Goal: Information Seeking & Learning: Learn about a topic

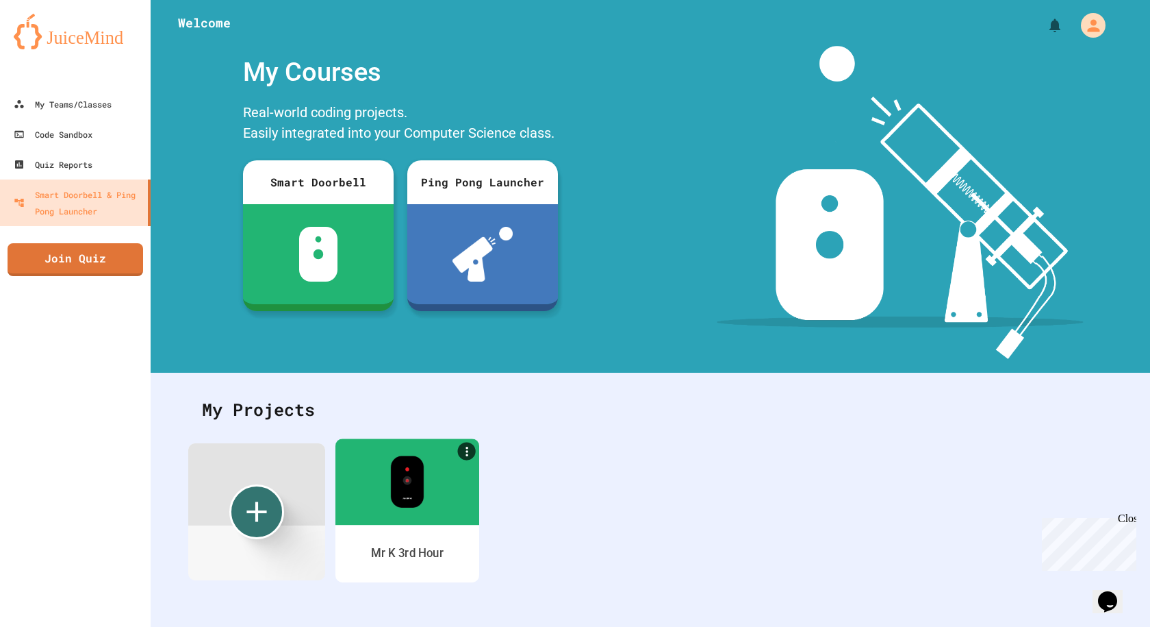
click at [384, 504] on div at bounding box center [408, 481] width 144 height 86
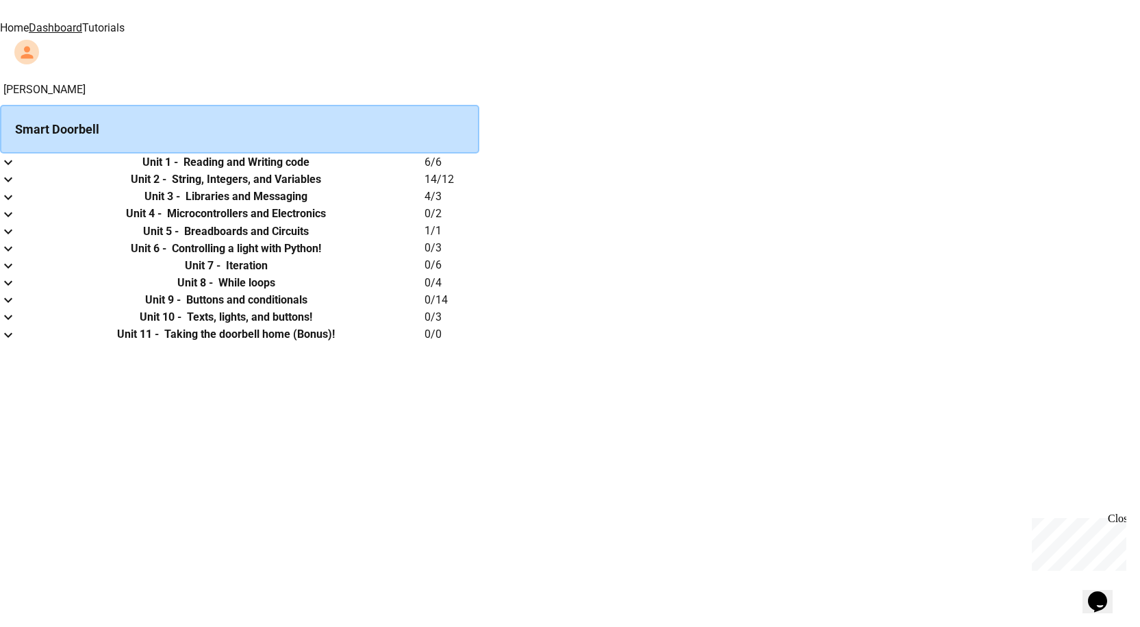
click at [125, 21] on link "Tutorials" at bounding box center [103, 27] width 42 height 13
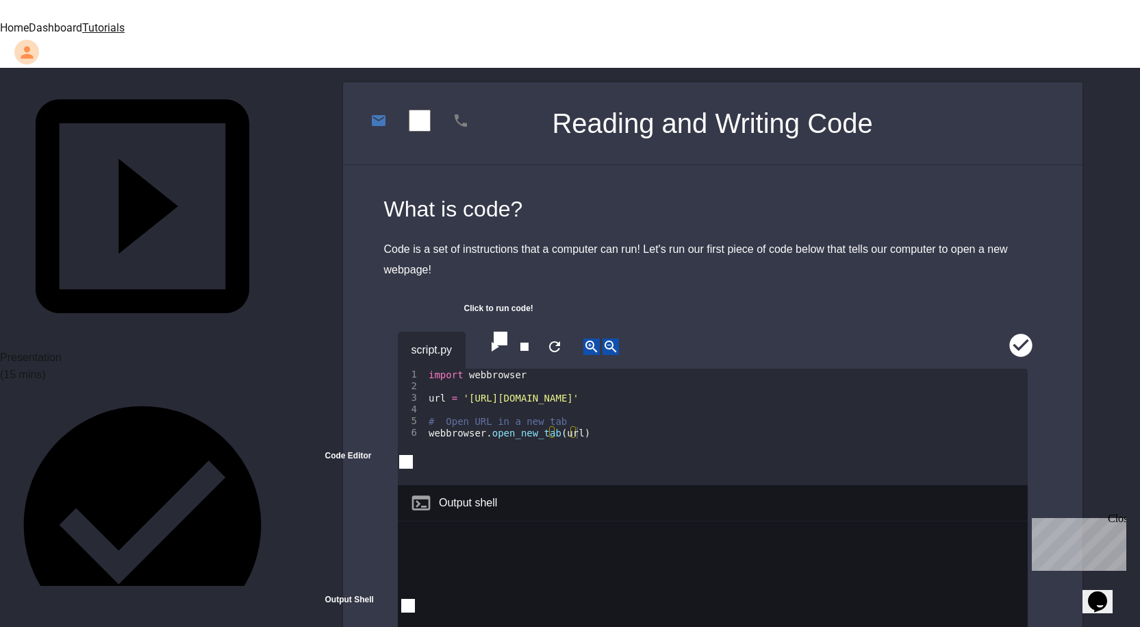
scroll to position [411, 0]
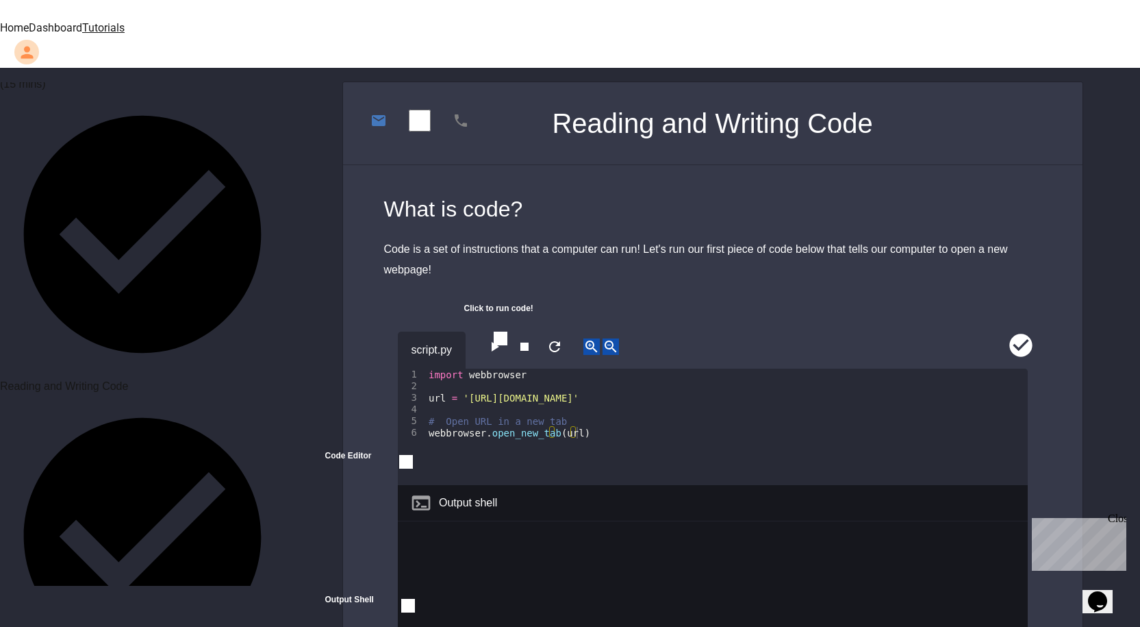
click at [163, 162] on div "Unit 1: Reading and Writing code ( 60 mins) Presentation (15 mins) Reading and …" at bounding box center [142, 333] width 285 height 503
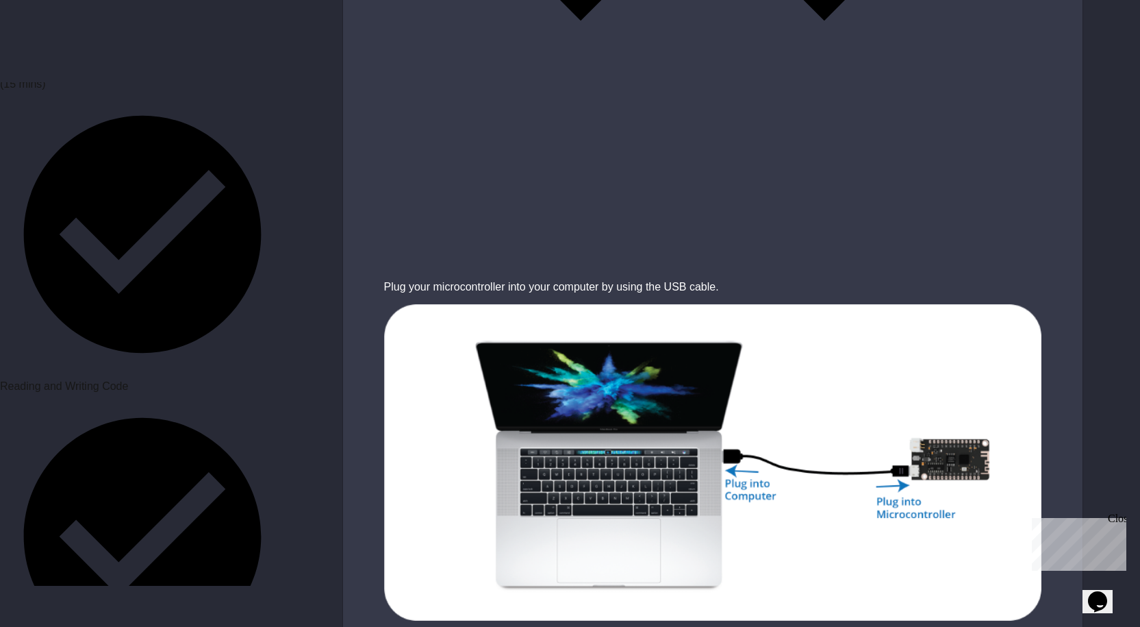
scroll to position [2650, 0]
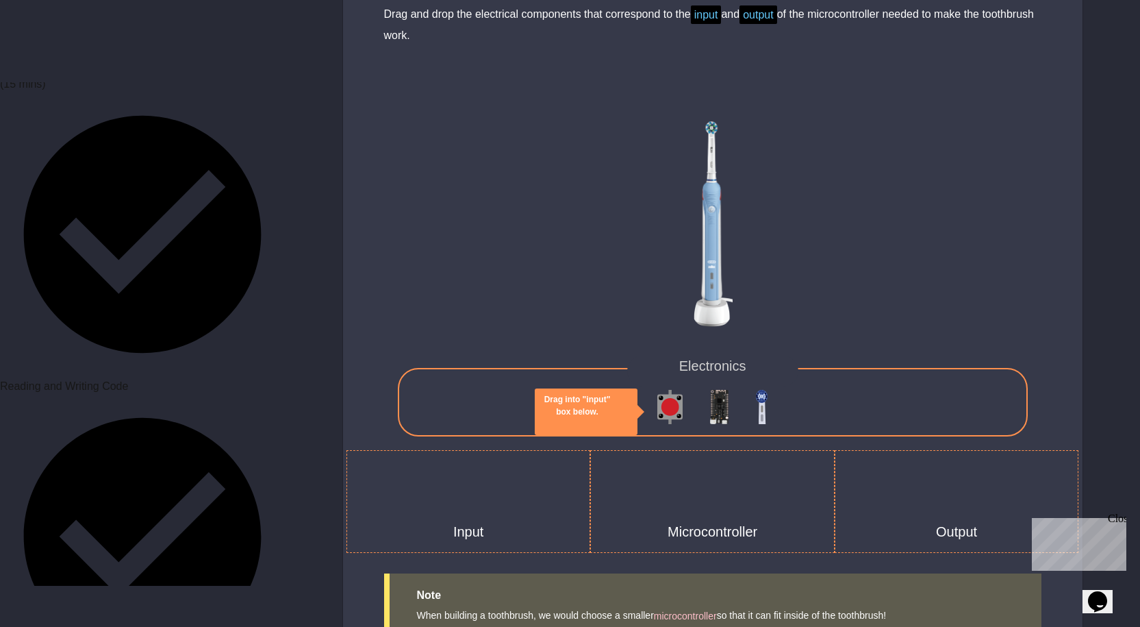
scroll to position [3355, 0]
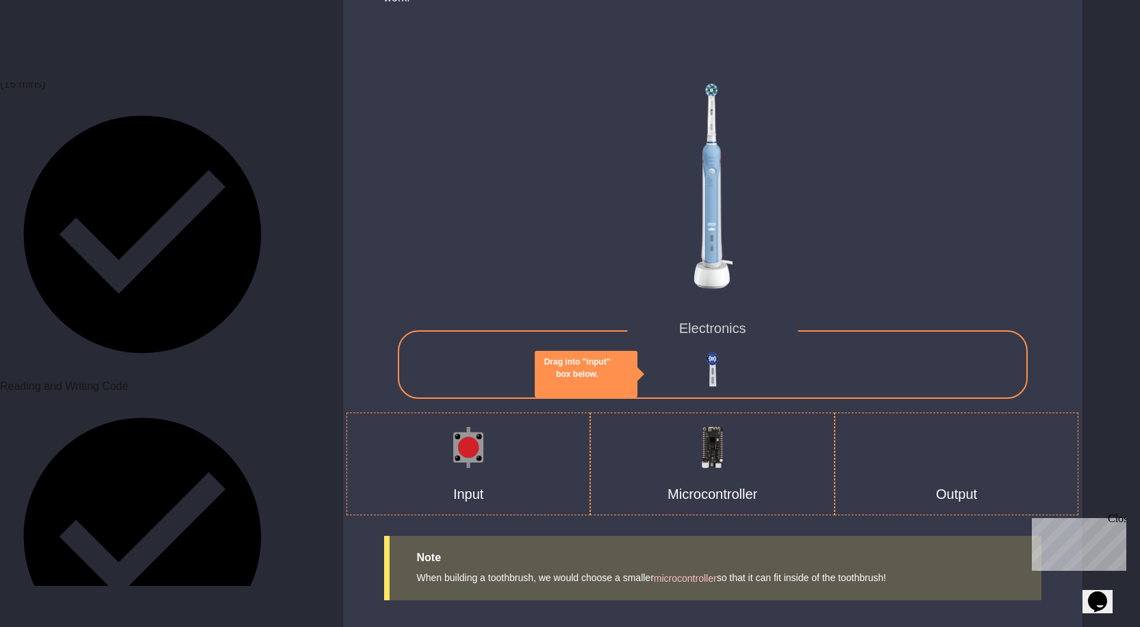
click at [703, 350] on div "Electronics" at bounding box center [713, 364] width 630 height 68
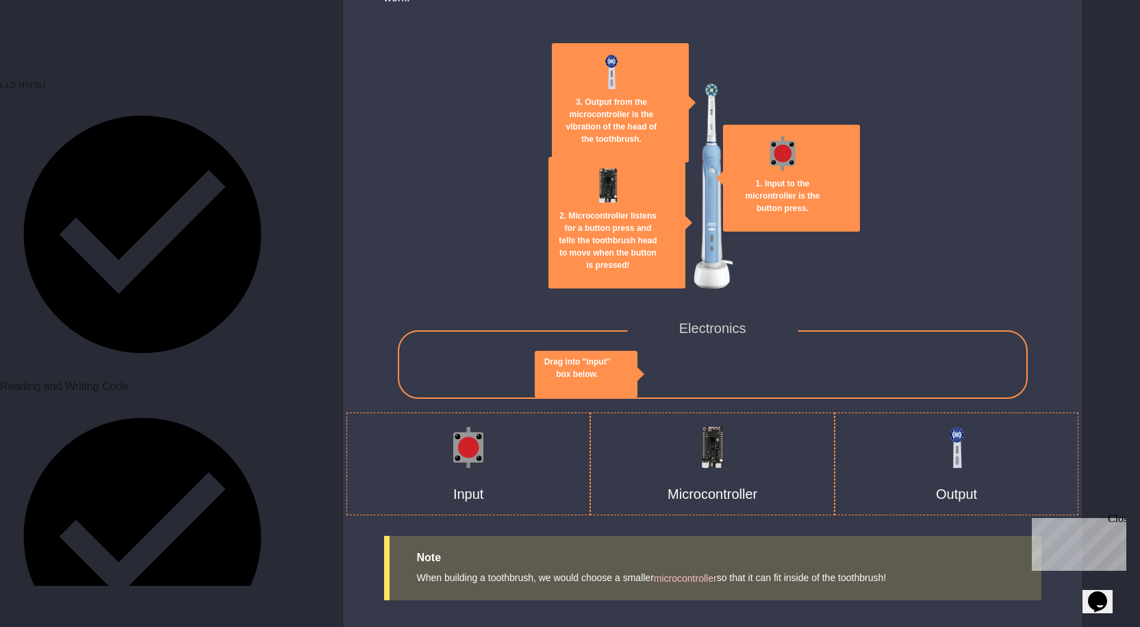
click at [470, 427] on img at bounding box center [468, 447] width 30 height 41
click at [577, 386] on icon "close" at bounding box center [577, 386] width 0 height 0
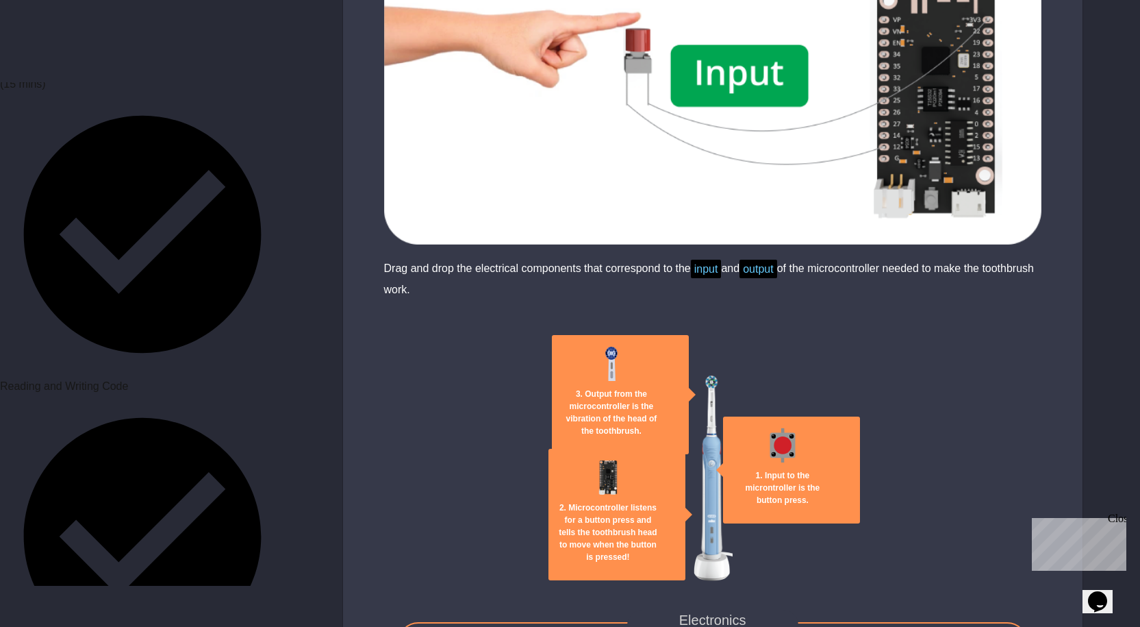
scroll to position [3052, 0]
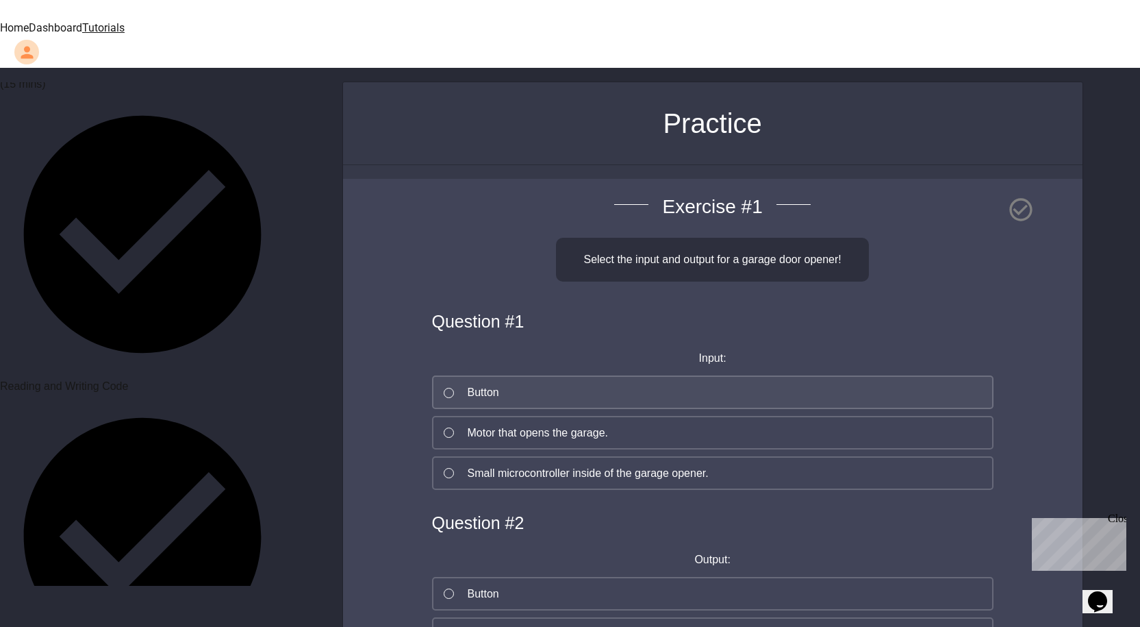
click at [607, 375] on button "Button" at bounding box center [713, 392] width 562 height 34
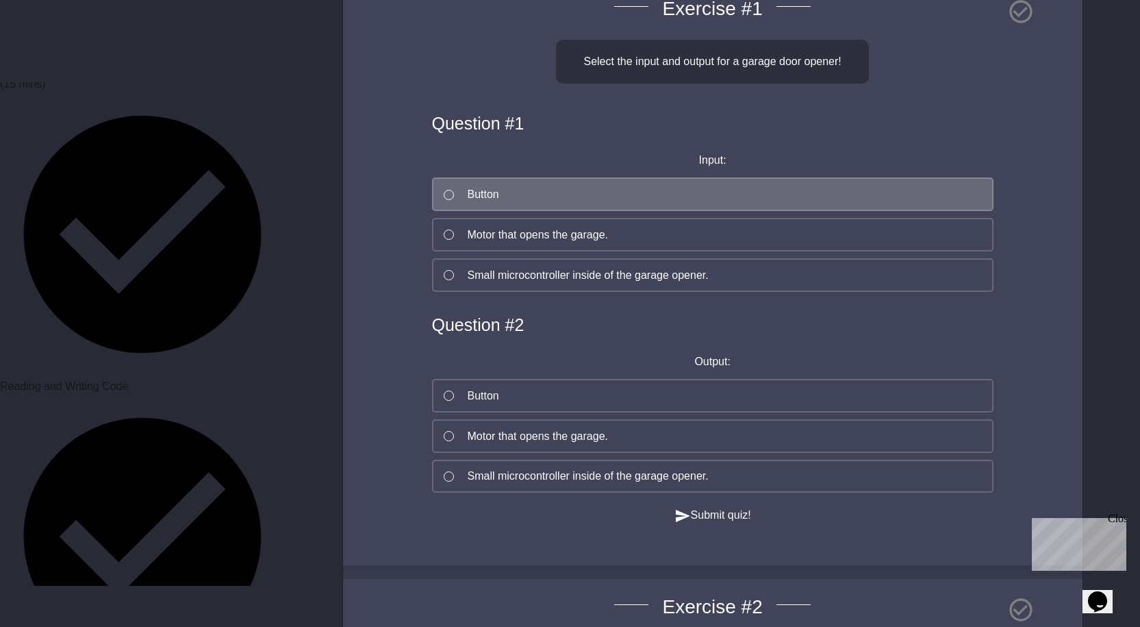
scroll to position [205, 0]
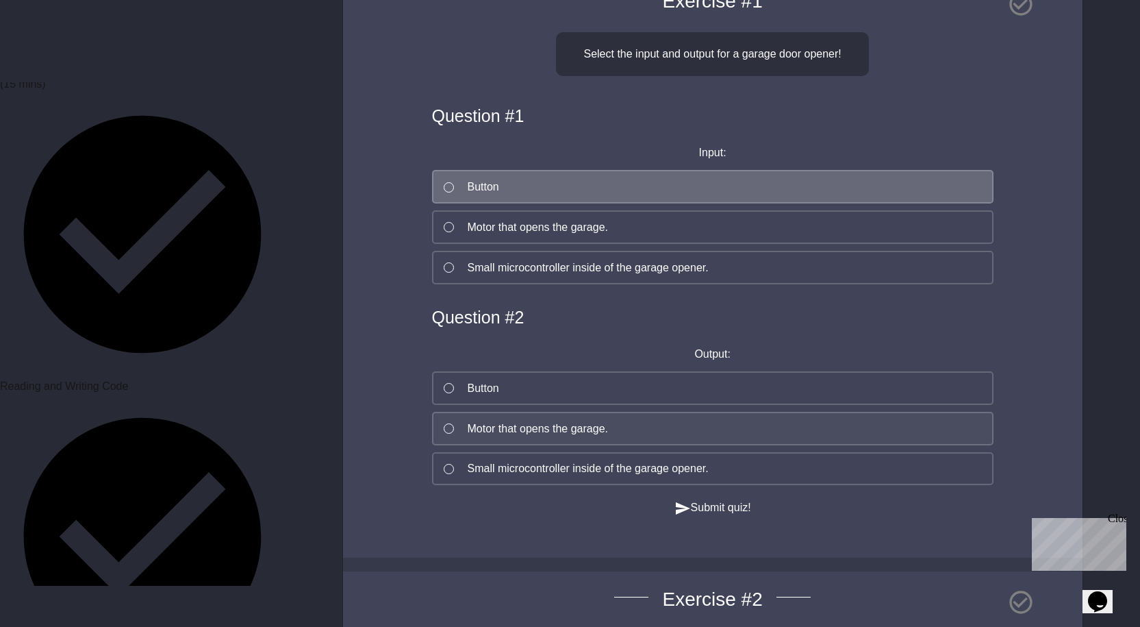
click at [509, 420] on div "Motor that opens the garage." at bounding box center [538, 428] width 140 height 16
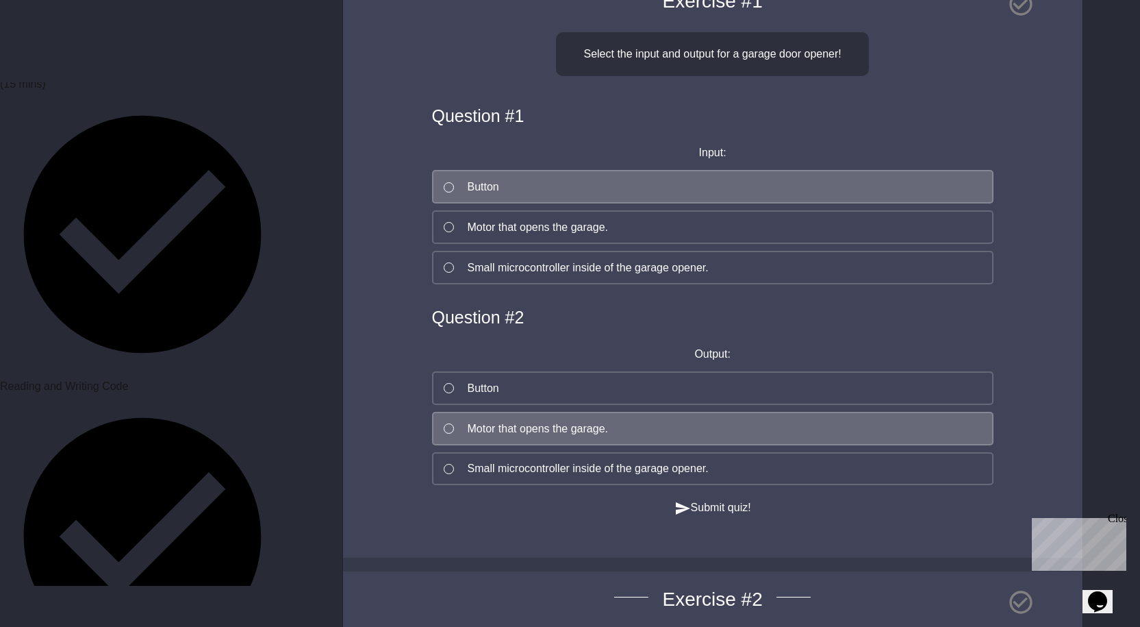
click at [688, 499] on button "Submit quiz!" at bounding box center [713, 507] width 77 height 17
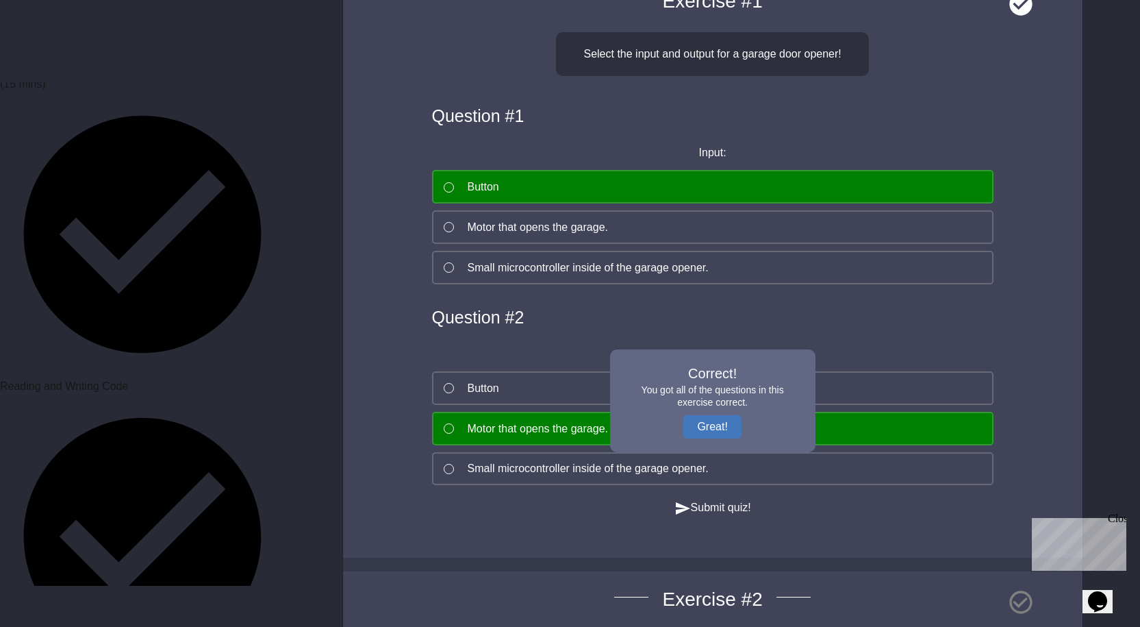
click at [714, 383] on h3 "You got all of the questions in this exercise correct." at bounding box center [713, 395] width 164 height 25
click at [702, 415] on button "Great!" at bounding box center [712, 426] width 58 height 23
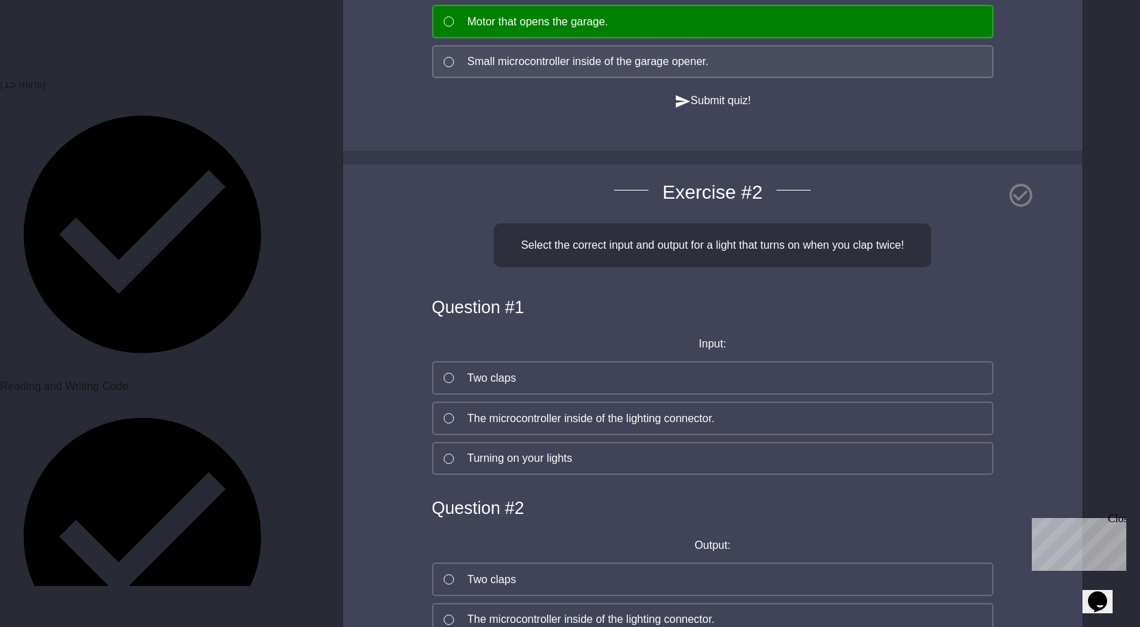
scroll to position [616, 0]
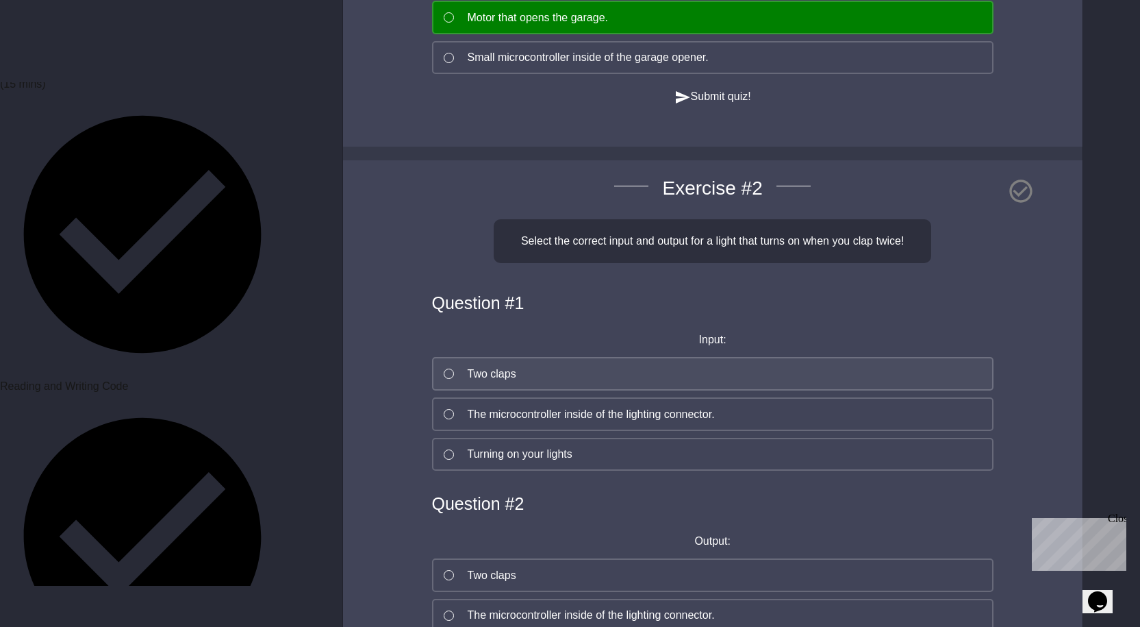
click at [496, 379] on div "Two claps" at bounding box center [492, 374] width 49 height 16
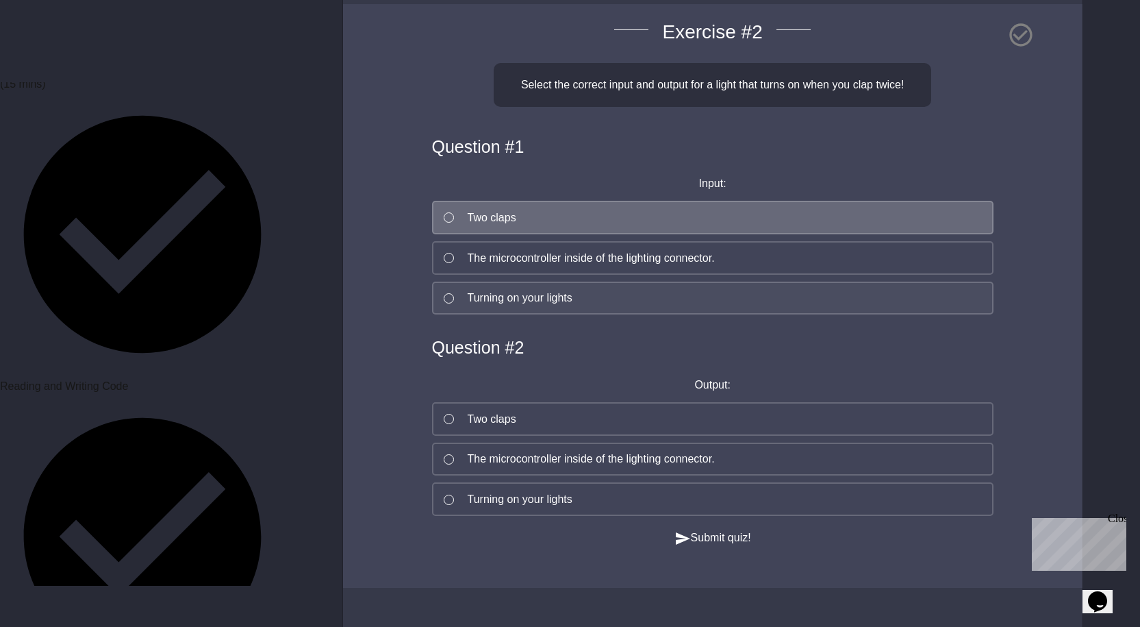
scroll to position [857, 0]
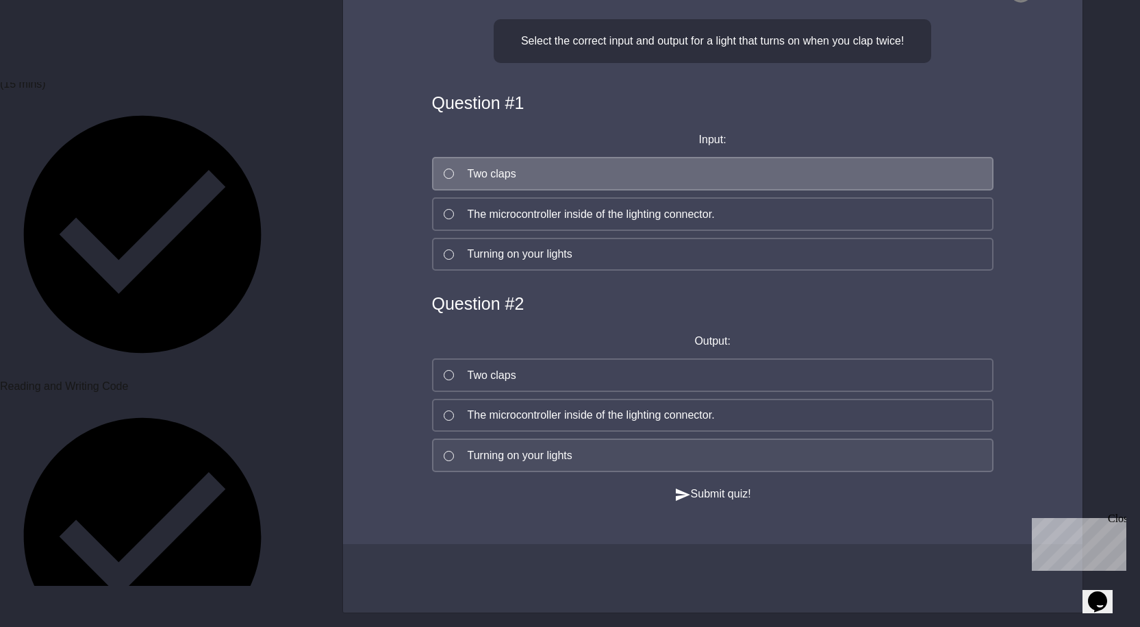
click at [543, 447] on div "Turning on your lights" at bounding box center [520, 455] width 105 height 16
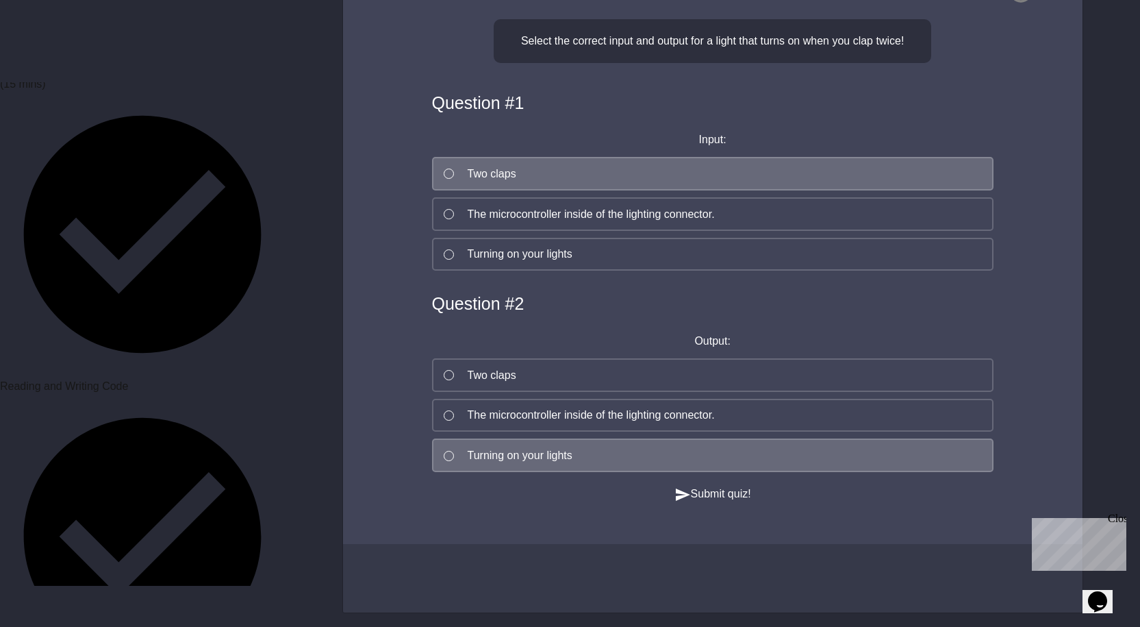
click at [736, 486] on button "Submit quiz!" at bounding box center [713, 494] width 77 height 17
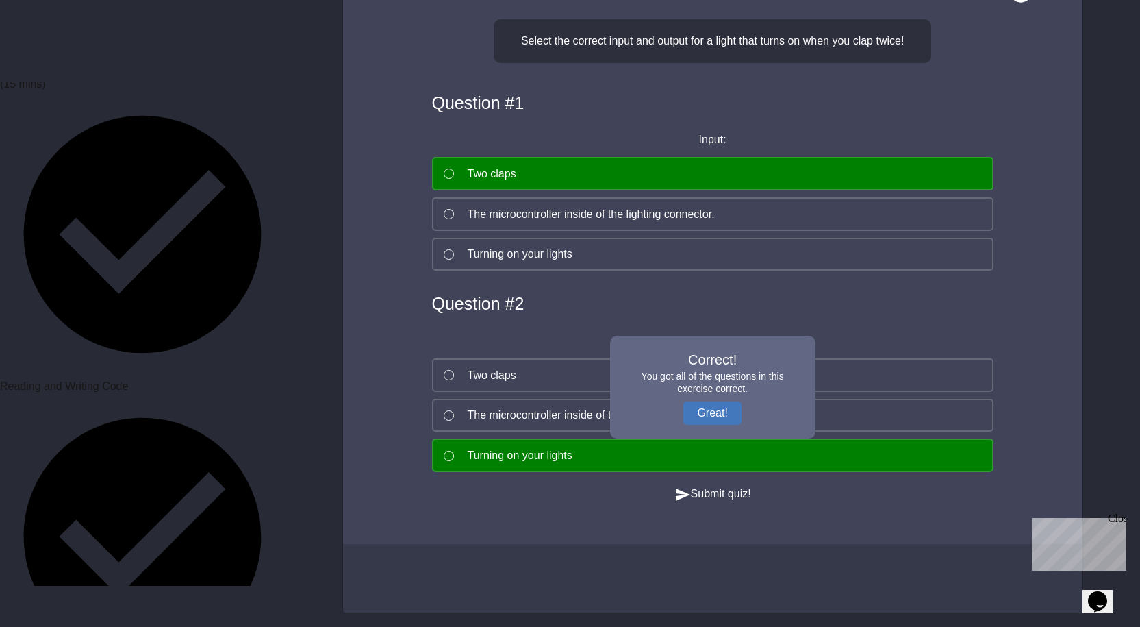
click at [698, 364] on div "Correct! You got all of the questions in this exercise correct. Great!" at bounding box center [712, 387] width 205 height 103
click at [697, 401] on button "Great!" at bounding box center [712, 412] width 58 height 23
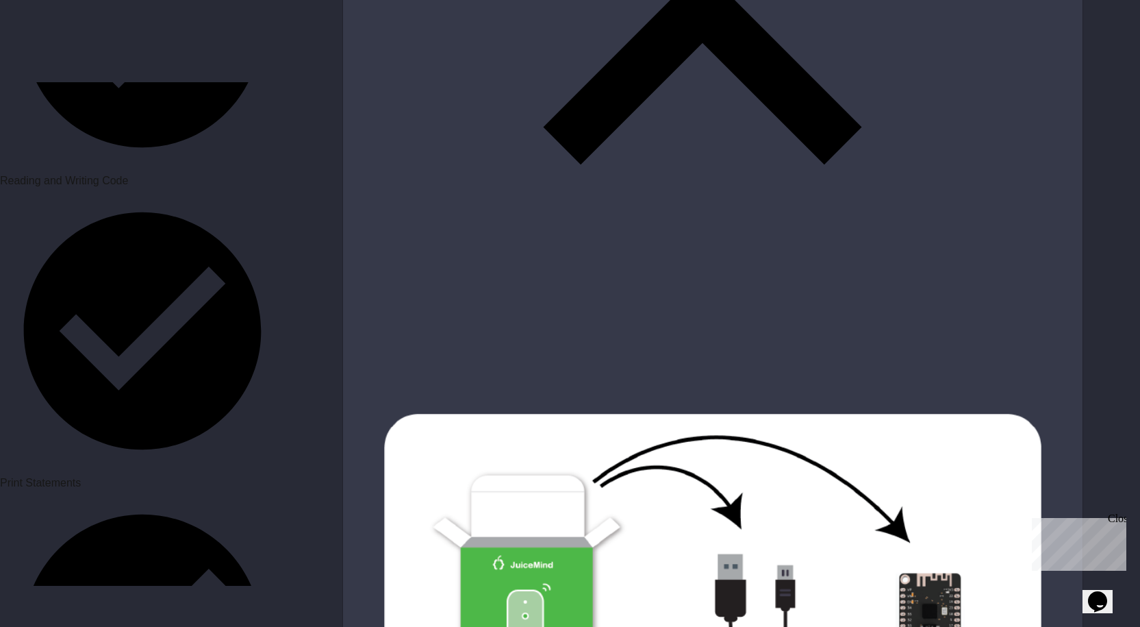
scroll to position [1233, 0]
